Goal: Task Accomplishment & Management: Use online tool/utility

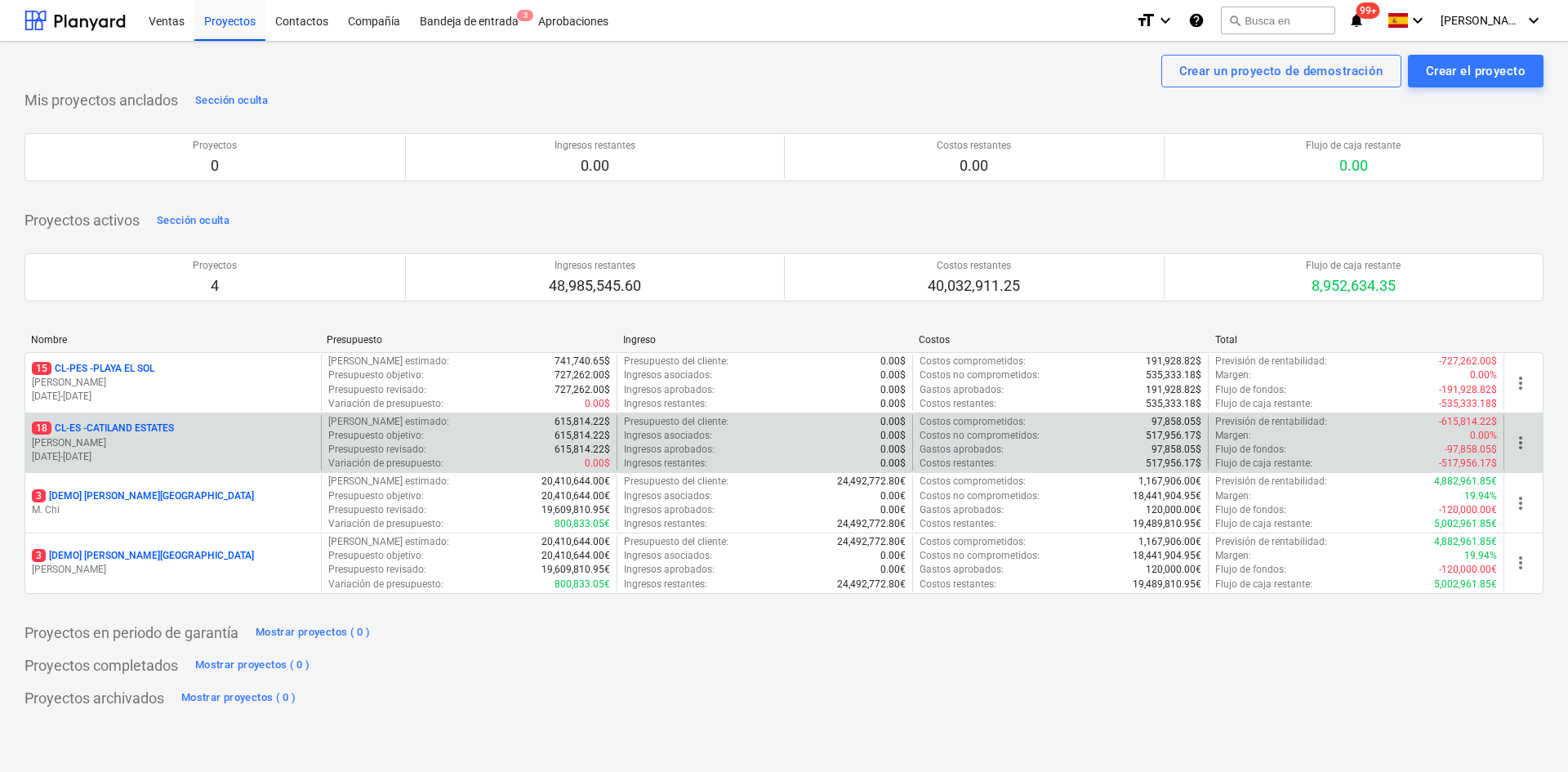
click at [134, 437] on p "[PERSON_NAME]" at bounding box center [173, 443] width 283 height 14
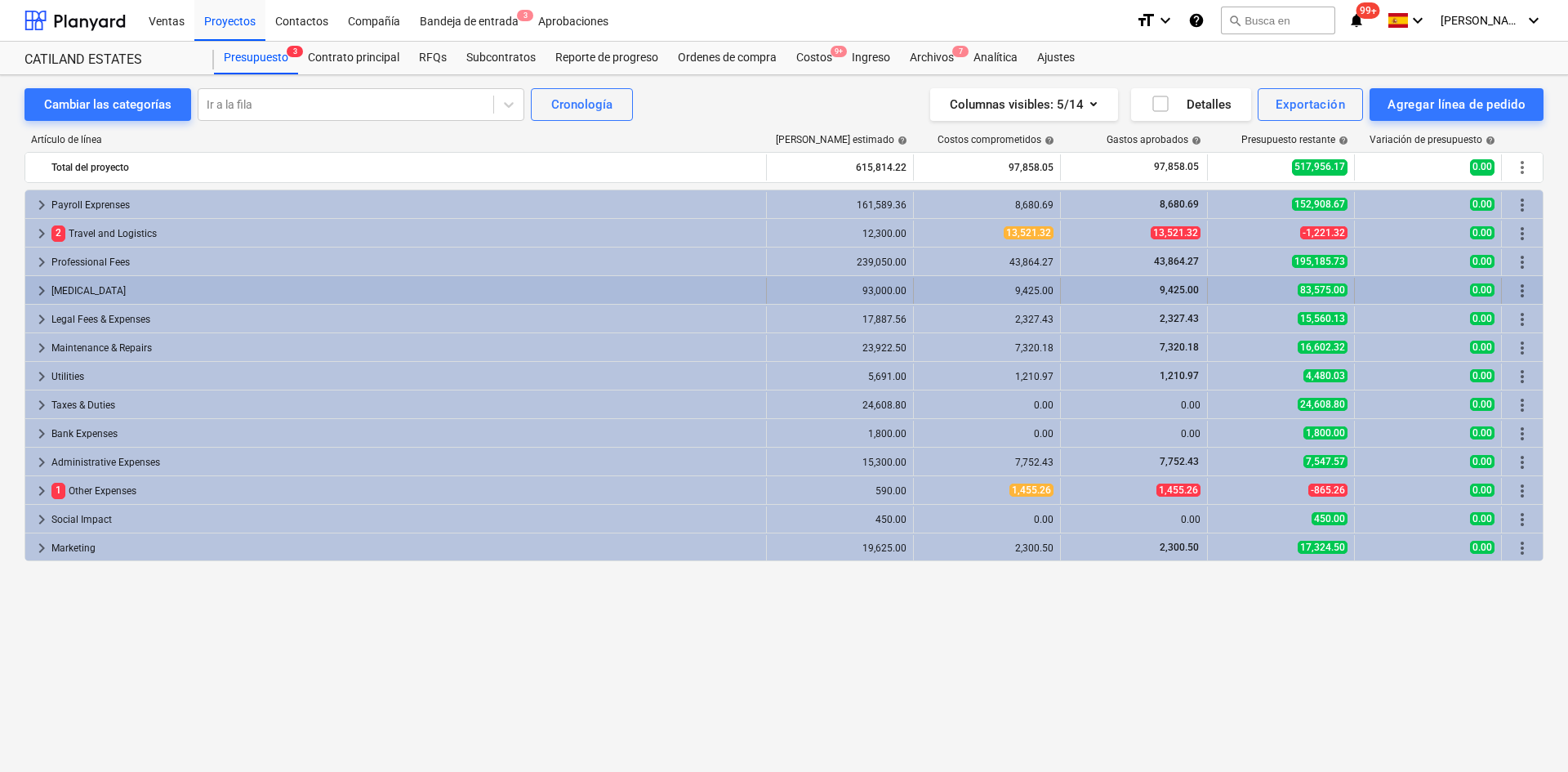
click at [104, 287] on div "[MEDICAL_DATA]" at bounding box center [405, 290] width 708 height 26
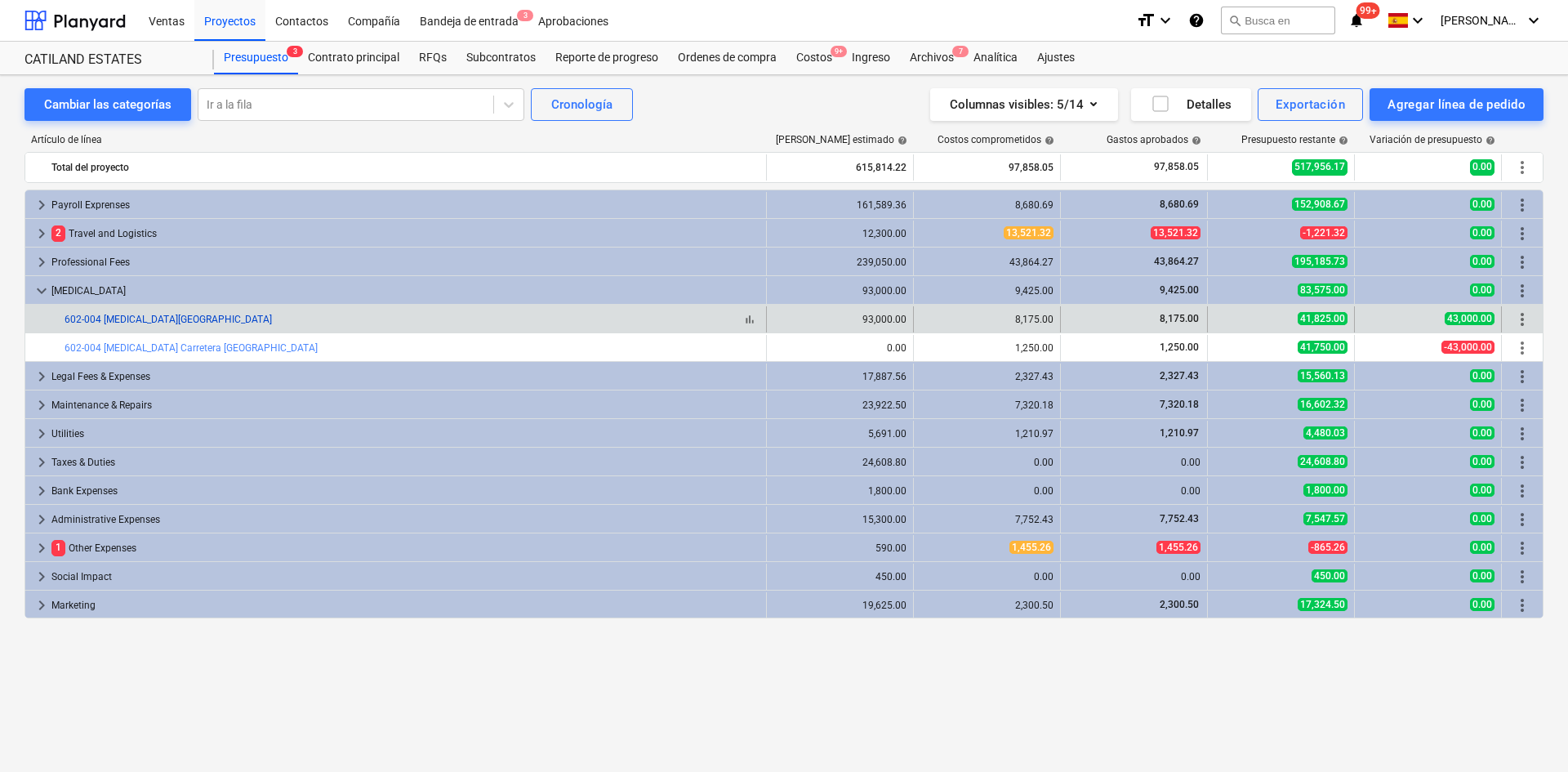
click at [147, 314] on link "602-004 [MEDICAL_DATA][GEOGRAPHIC_DATA]" at bounding box center [168, 319] width 207 height 11
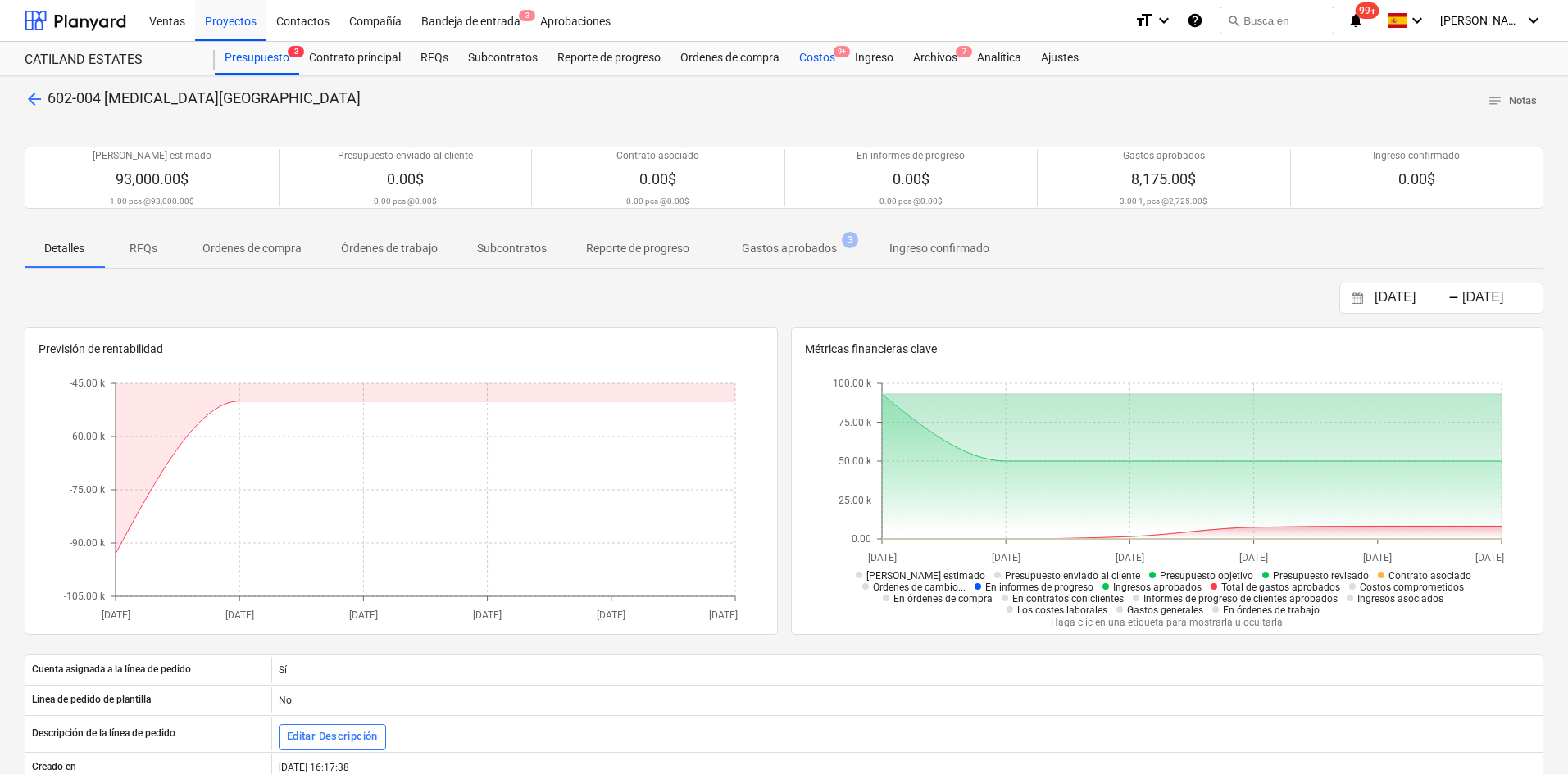
click at [807, 57] on div "Costos 9+" at bounding box center [817, 58] width 56 height 33
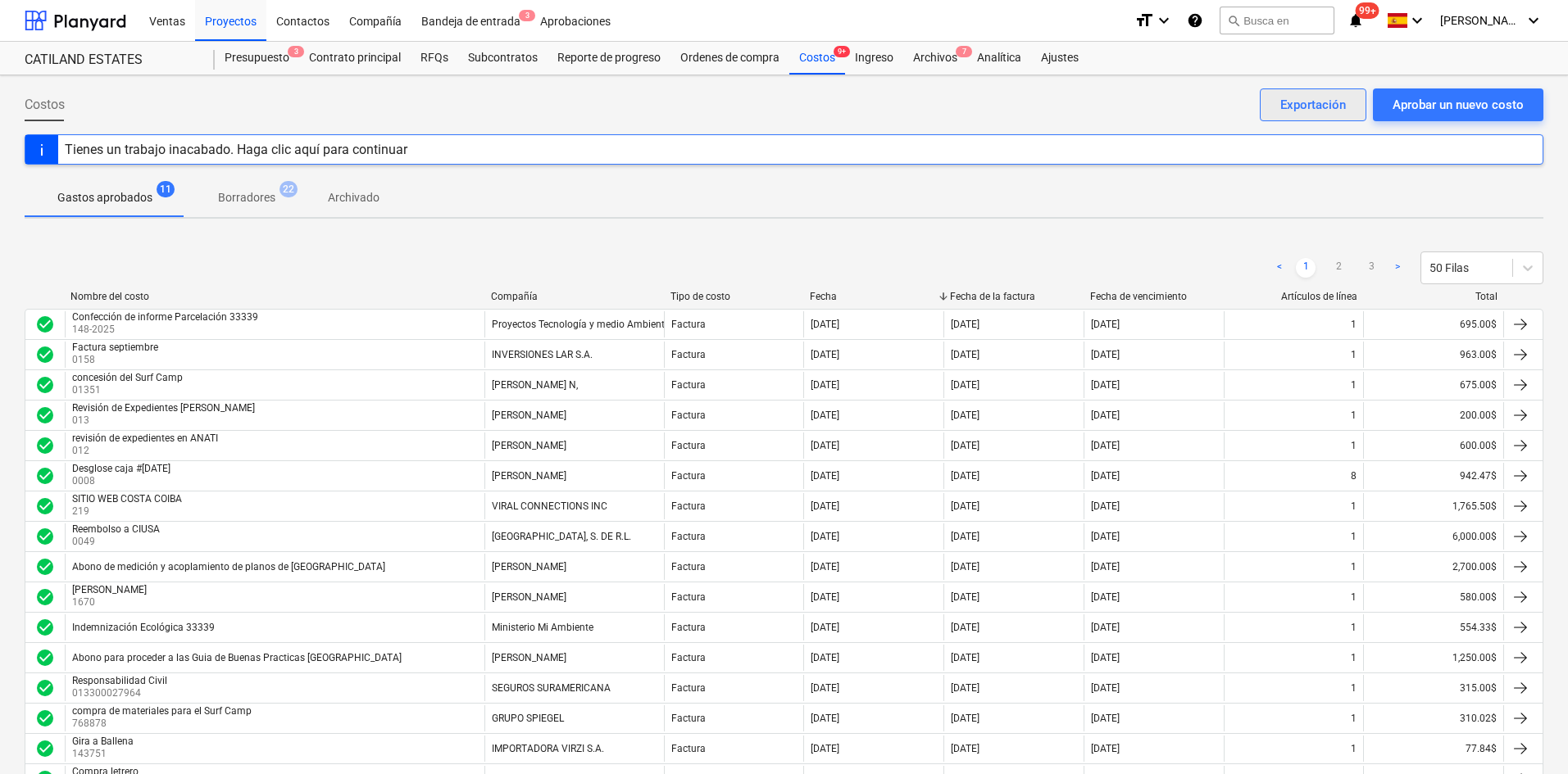
click at [1334, 95] on div "Exportación" at bounding box center [1313, 104] width 65 height 21
